Goal: Transaction & Acquisition: Purchase product/service

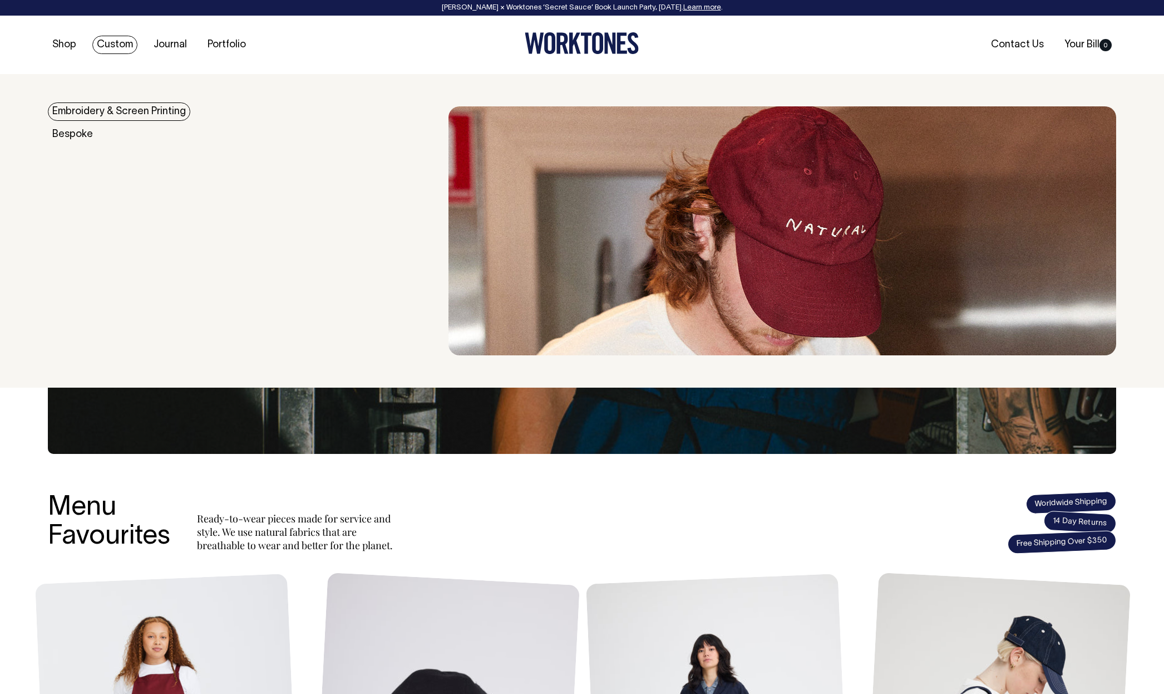
click at [111, 42] on link "Custom" at bounding box center [114, 45] width 45 height 18
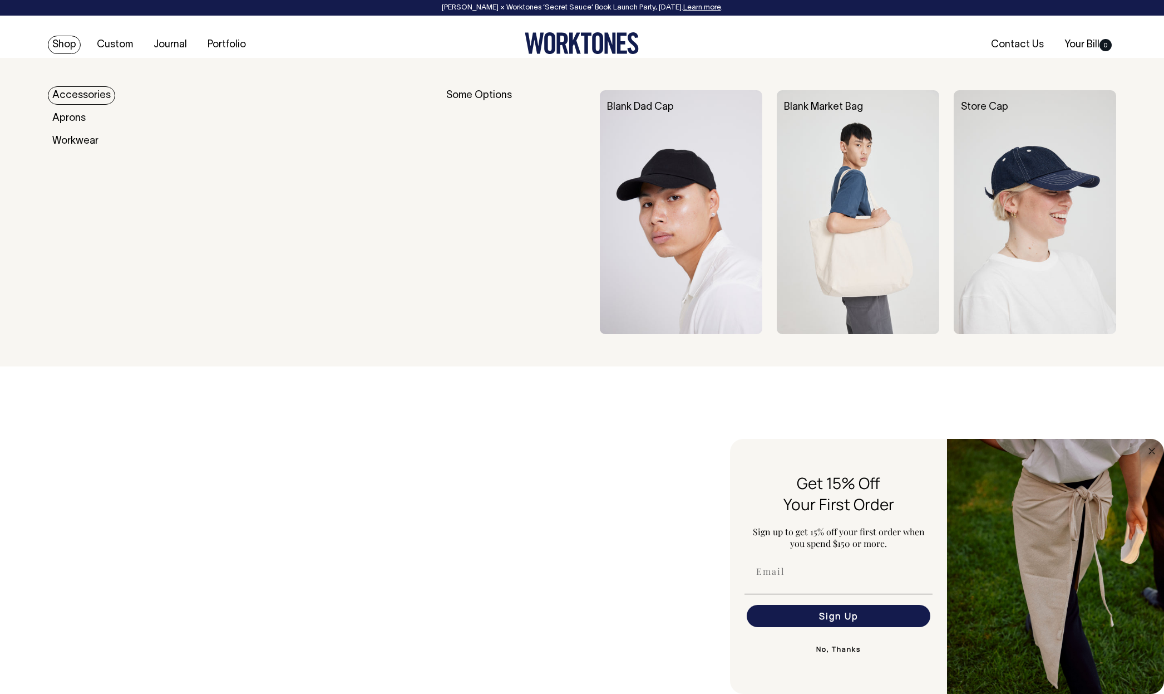
scroll to position [2731, 0]
click at [65, 46] on link "Shop" at bounding box center [64, 45] width 33 height 18
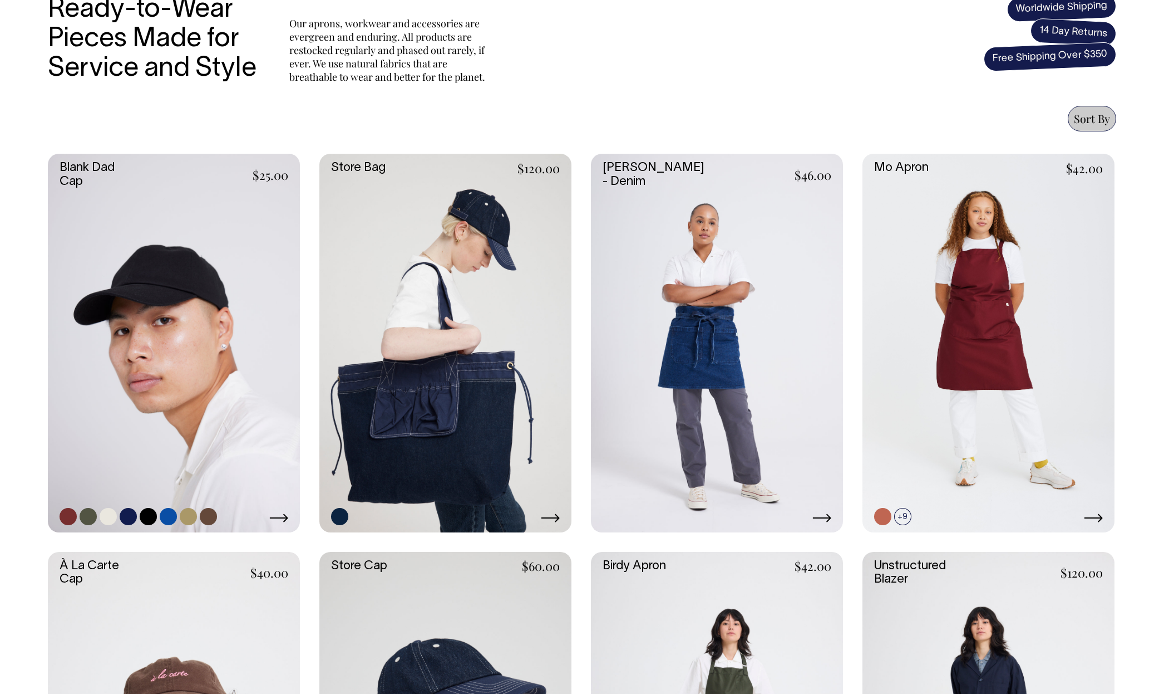
scroll to position [400, 0]
click at [104, 521] on link at bounding box center [108, 516] width 17 height 17
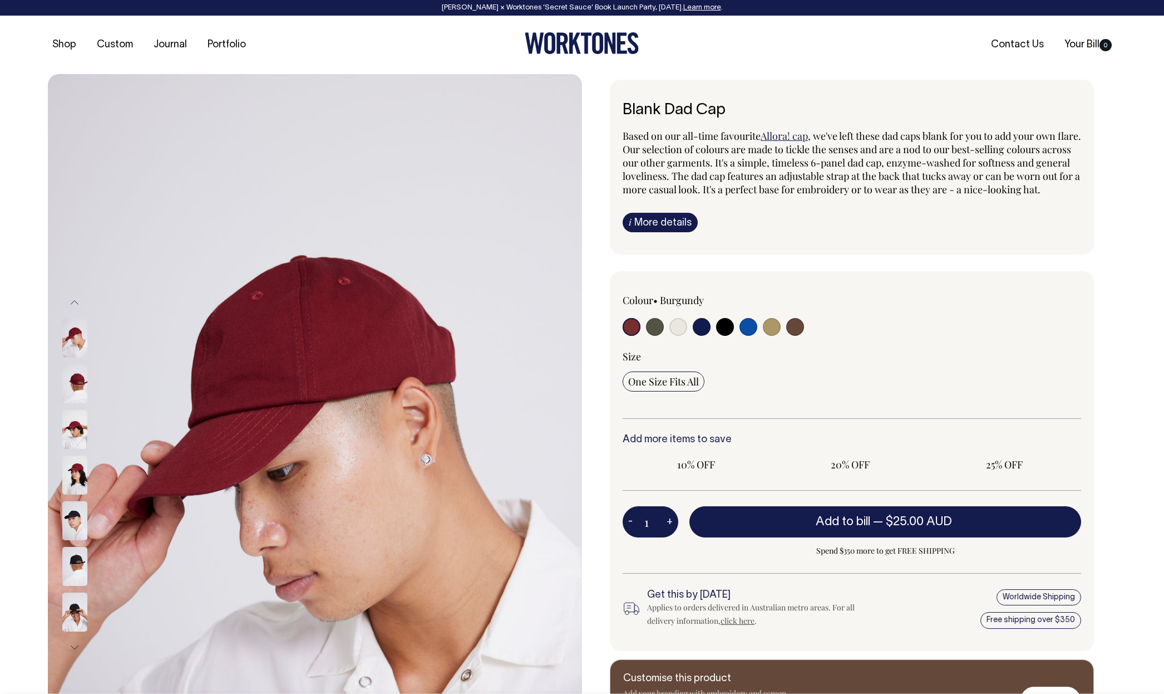
radio input "true"
select select "Natural"
